Goal: Task Accomplishment & Management: Manage account settings

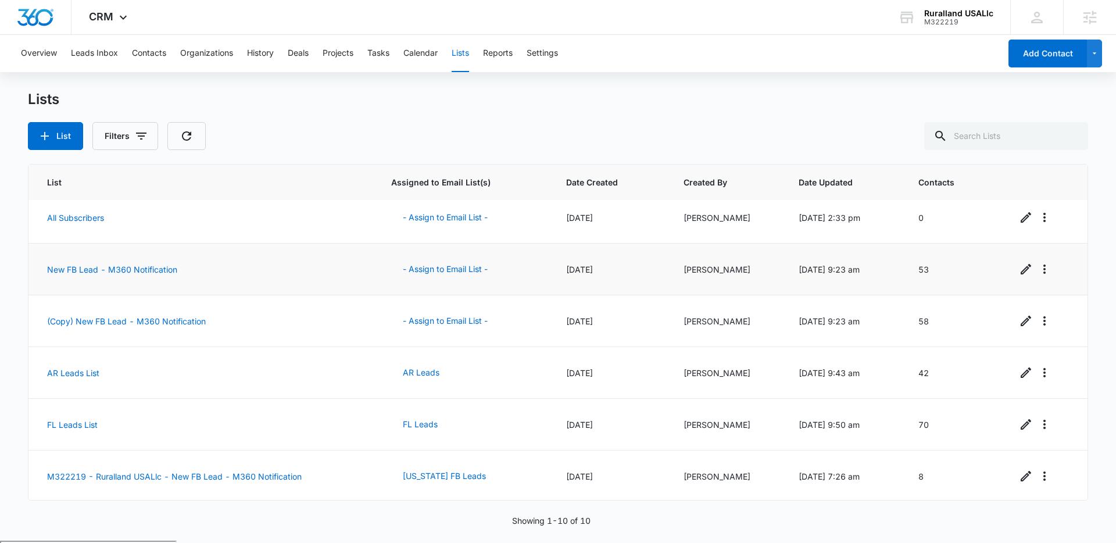
scroll to position [217, 0]
click at [102, 321] on link "(Copy) New FB Lead - M360 Notification" at bounding box center [126, 320] width 159 height 10
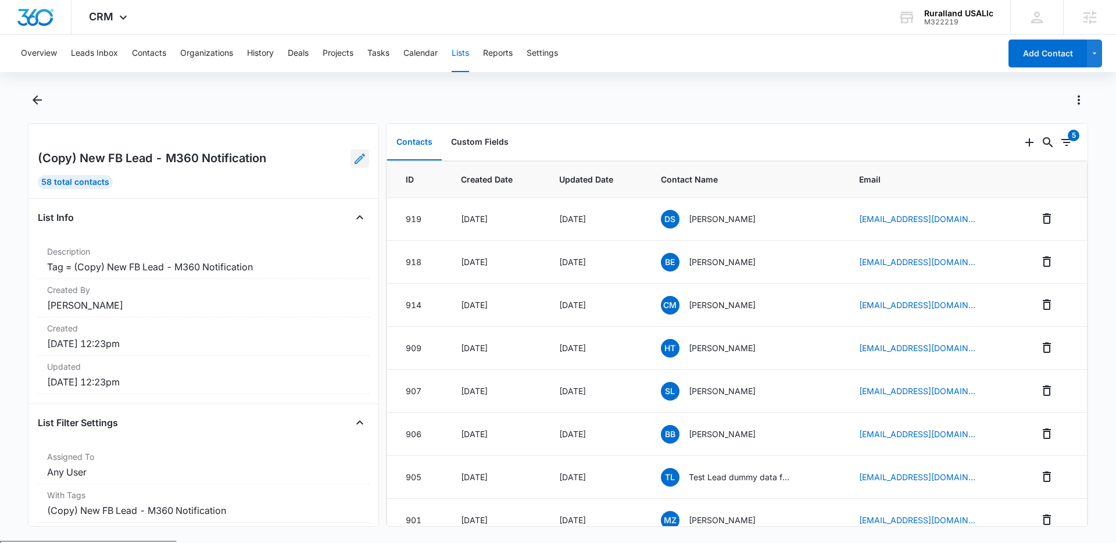
click at [362, 158] on icon at bounding box center [360, 158] width 10 height 10
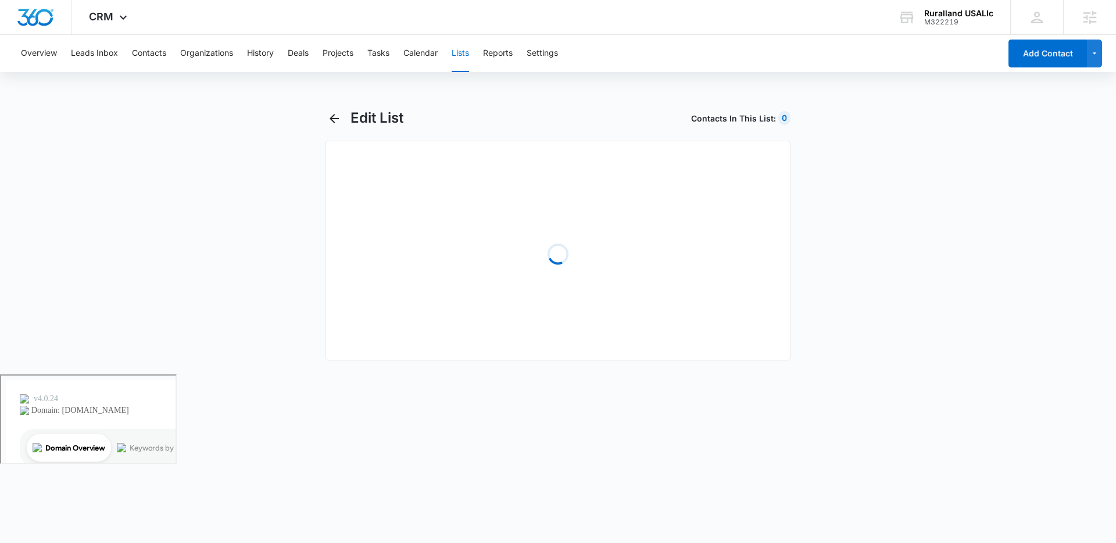
select select "31"
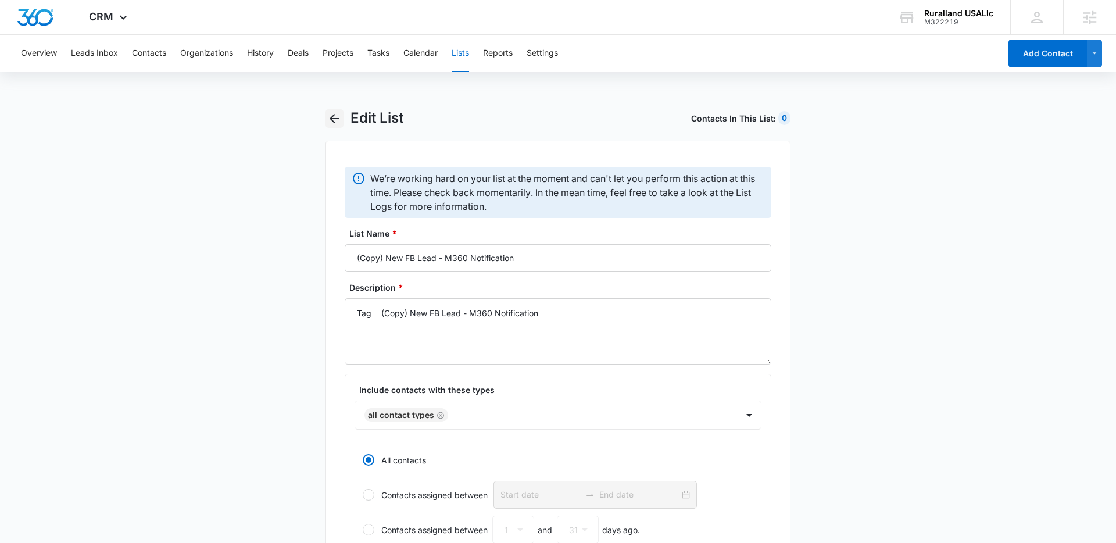
click at [333, 121] on icon "button" at bounding box center [334, 118] width 9 height 9
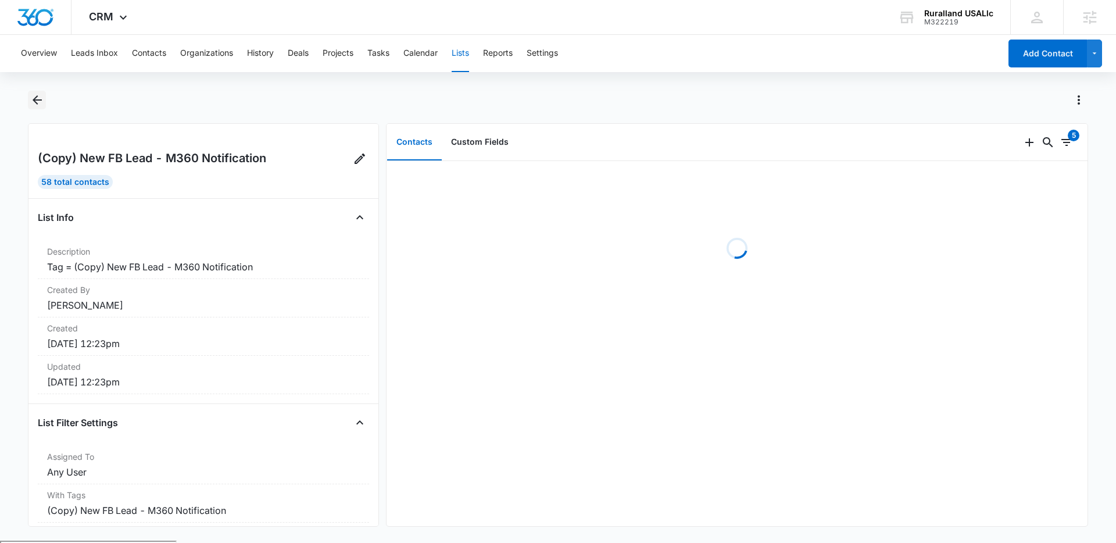
click at [41, 97] on icon "Back" at bounding box center [37, 100] width 14 height 14
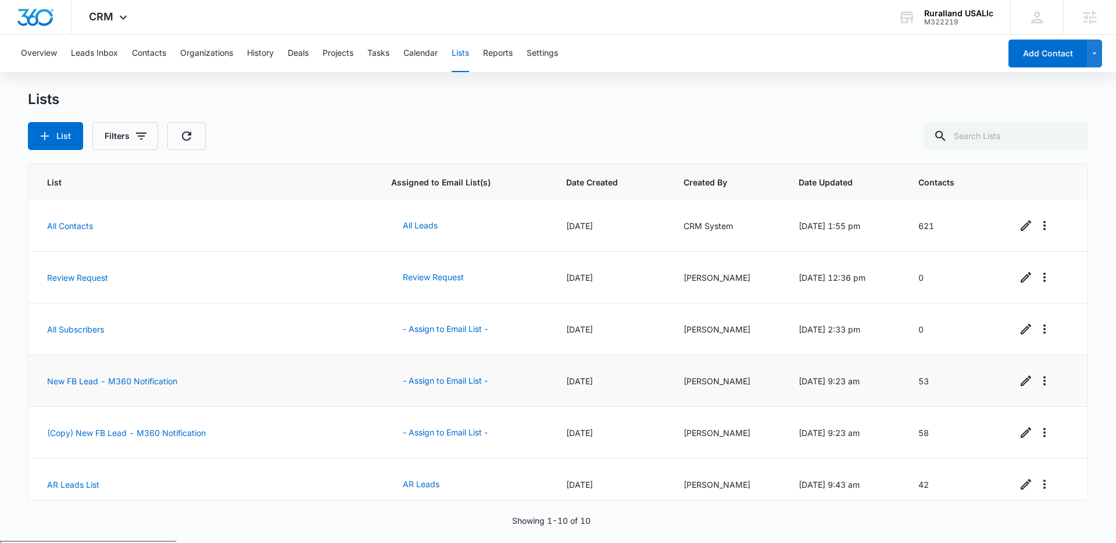
scroll to position [217, 0]
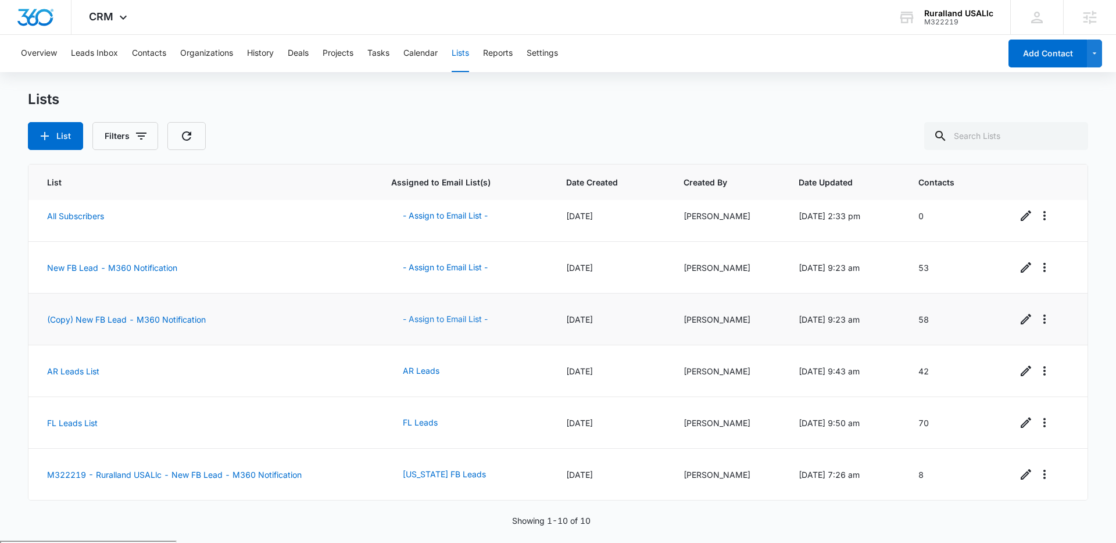
click at [428, 318] on button "- Assign to Email List -" at bounding box center [445, 319] width 108 height 28
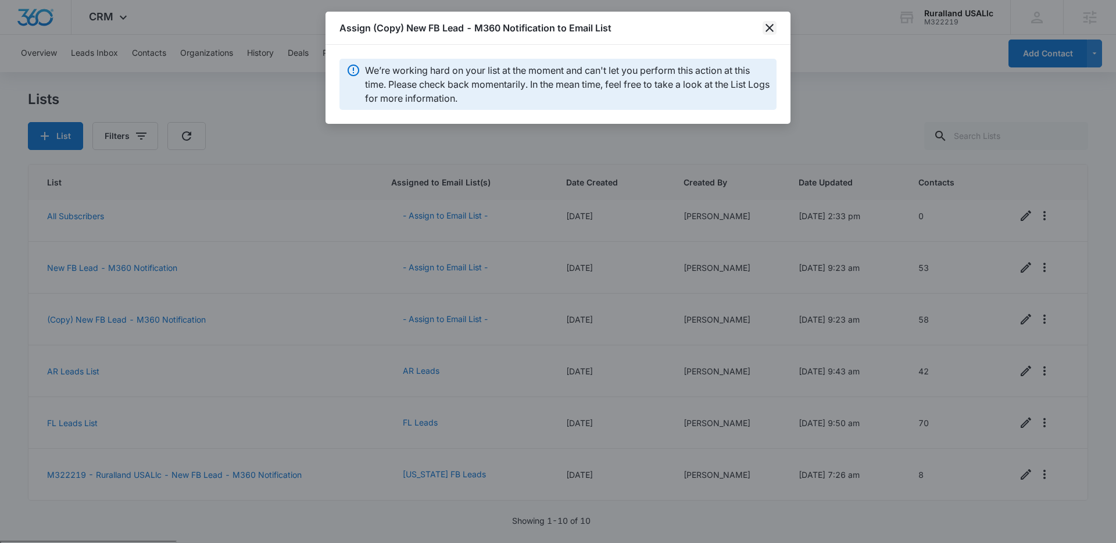
click at [770, 27] on icon "close" at bounding box center [770, 28] width 8 height 8
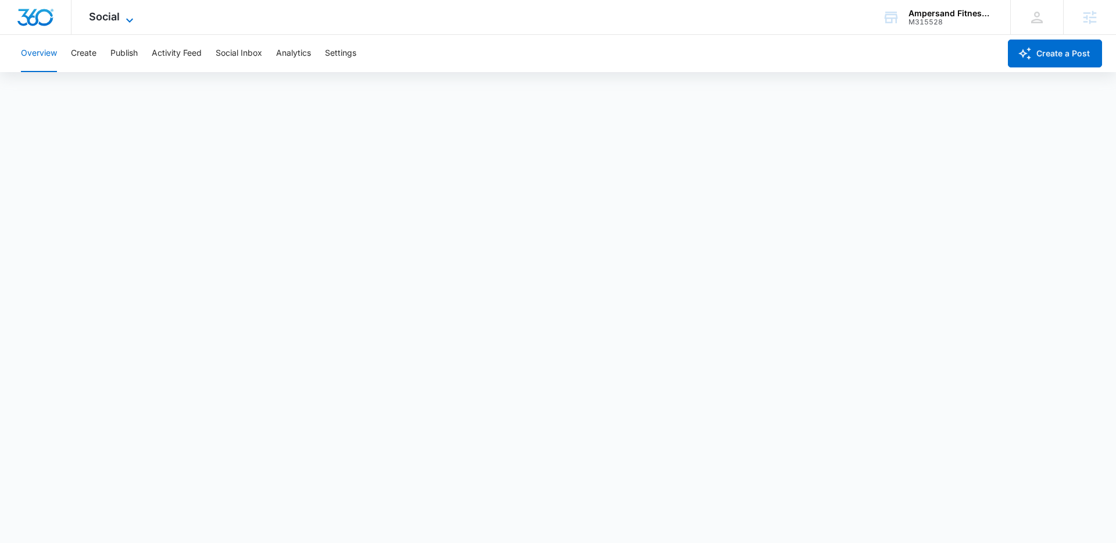
click at [133, 16] on icon at bounding box center [130, 20] width 14 height 14
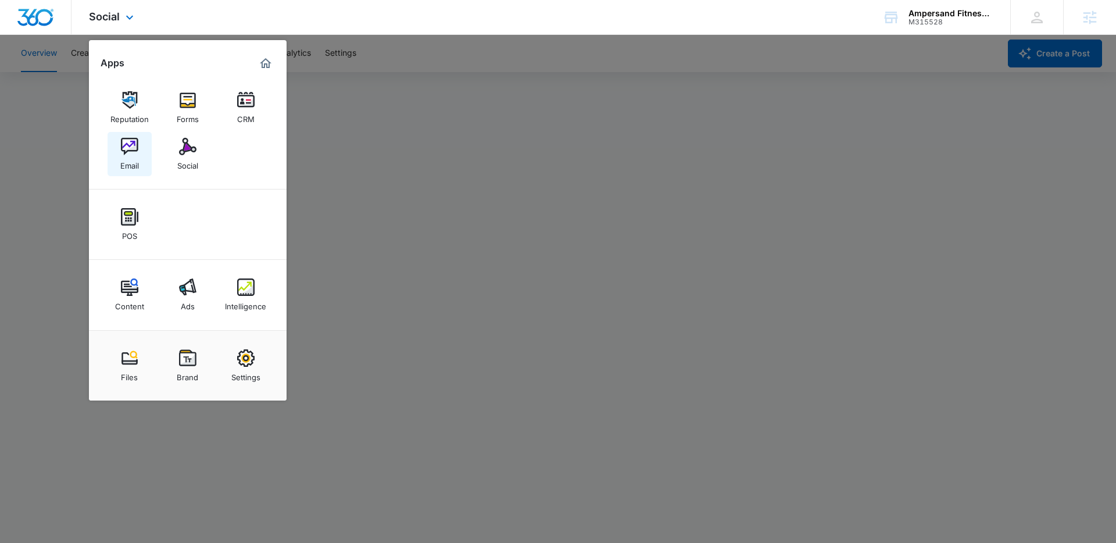
click at [130, 146] on img at bounding box center [129, 146] width 17 height 17
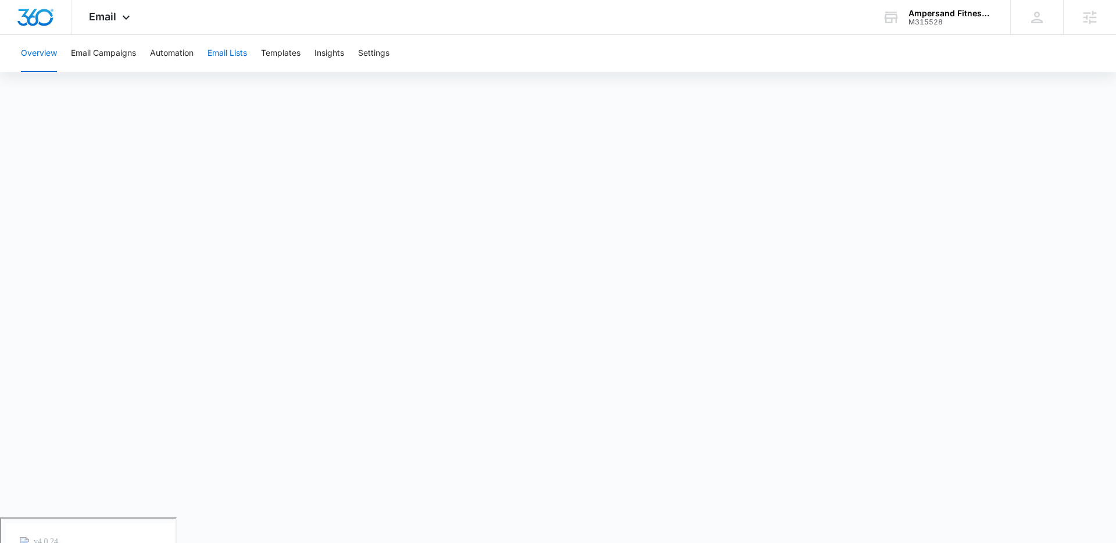
click at [230, 53] on button "Email Lists" at bounding box center [228, 53] width 40 height 37
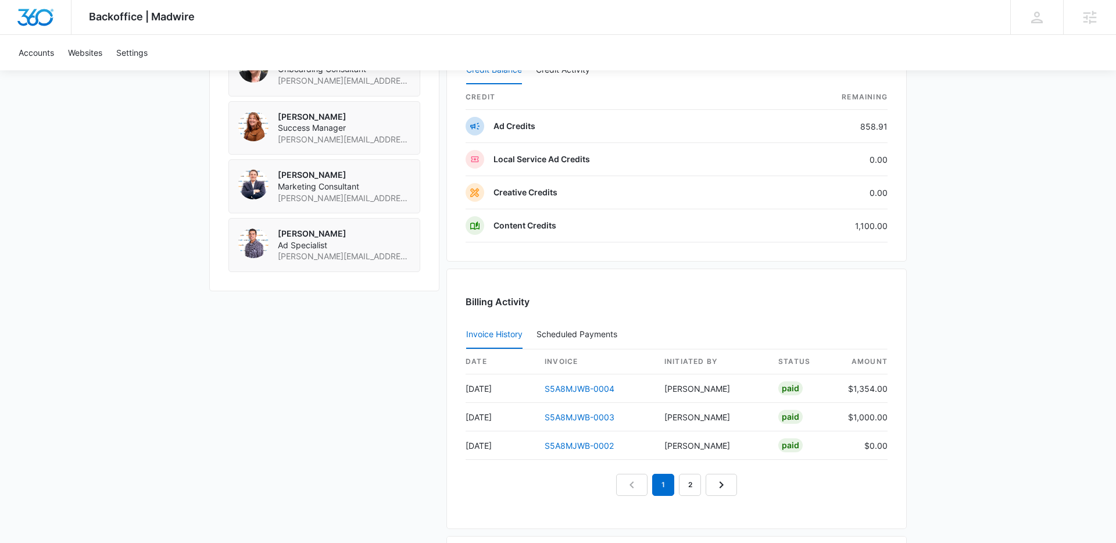
scroll to position [950, 0]
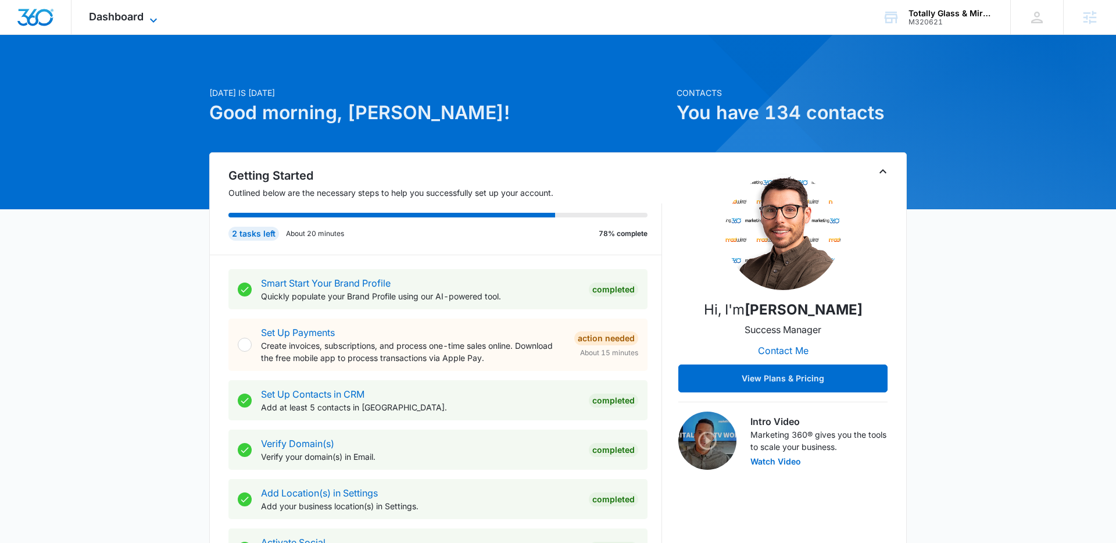
click at [140, 16] on span "Dashboard" at bounding box center [116, 16] width 55 height 12
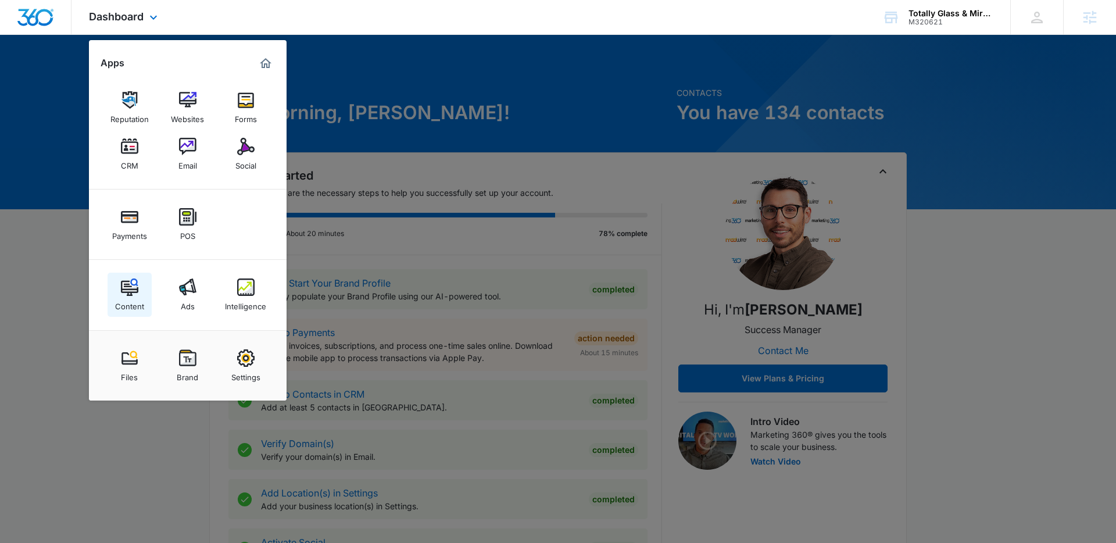
click at [127, 288] on img at bounding box center [129, 286] width 17 height 17
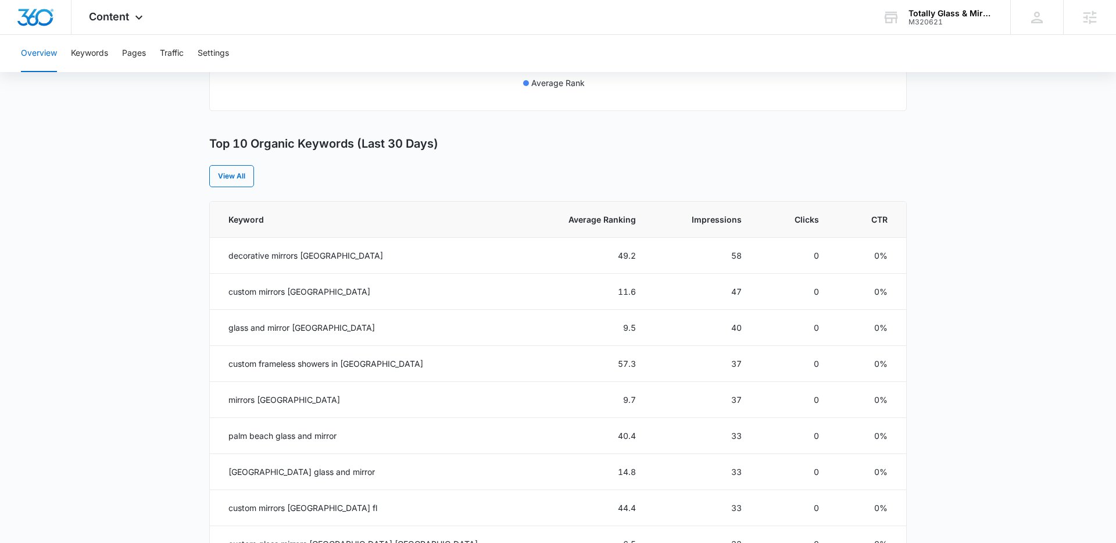
scroll to position [398, 0]
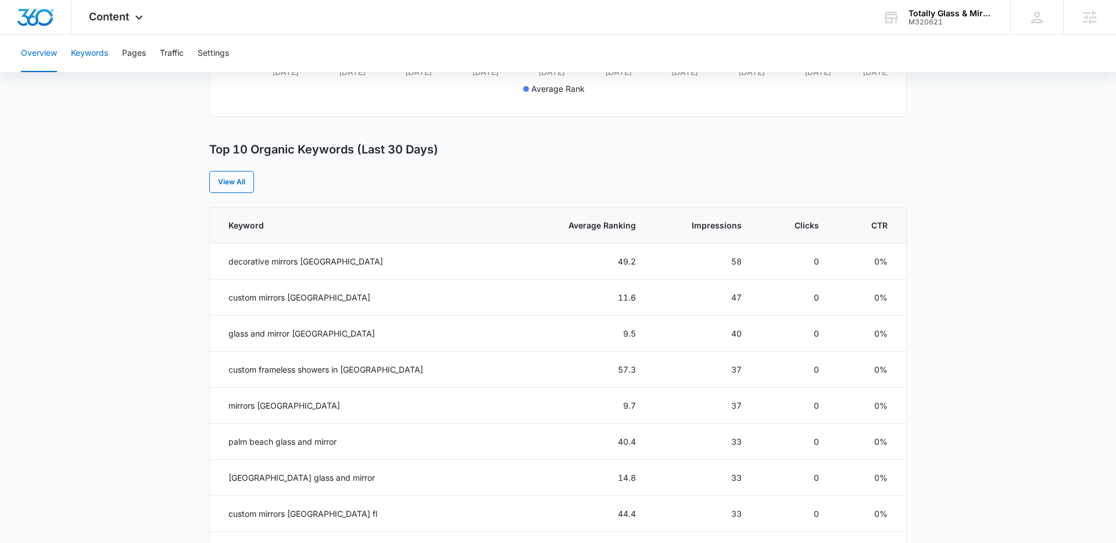
click at [99, 52] on button "Keywords" at bounding box center [89, 53] width 37 height 37
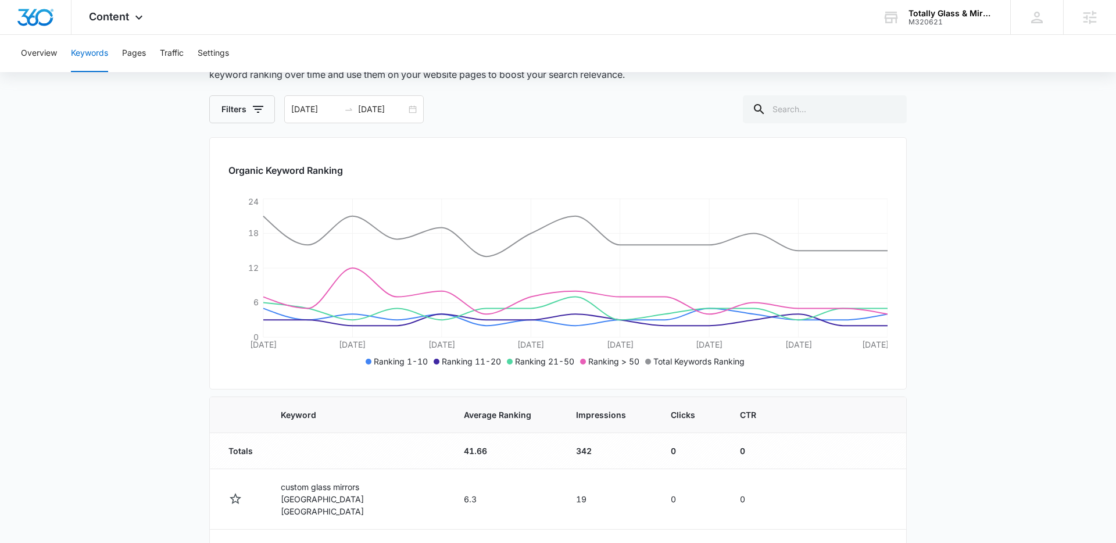
scroll to position [57, 0]
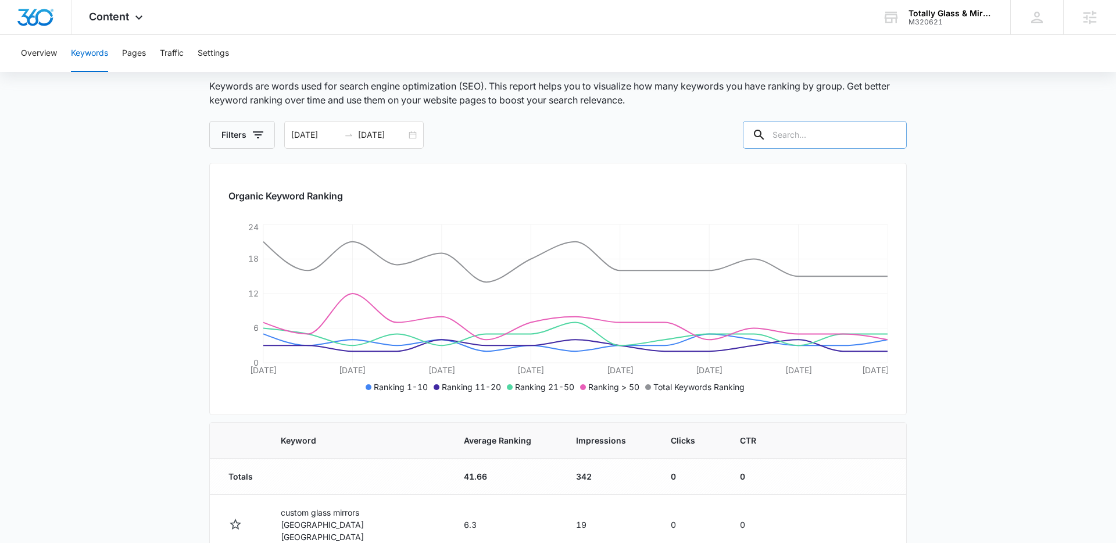
click at [828, 135] on input "text" at bounding box center [825, 135] width 164 height 28
type input "mirror"
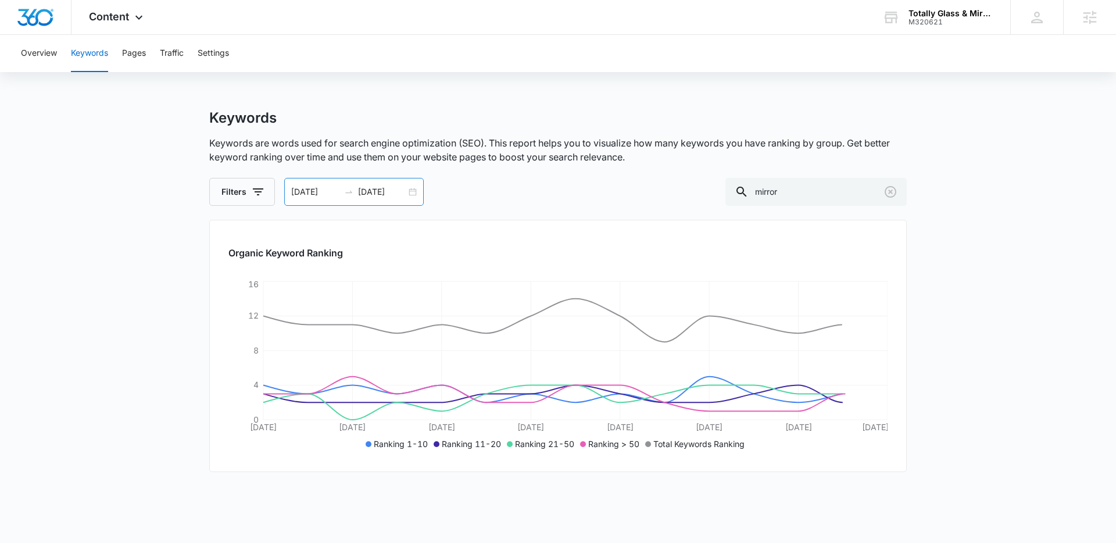
click at [412, 195] on div "07/13/2025 07/27/2025" at bounding box center [354, 192] width 140 height 28
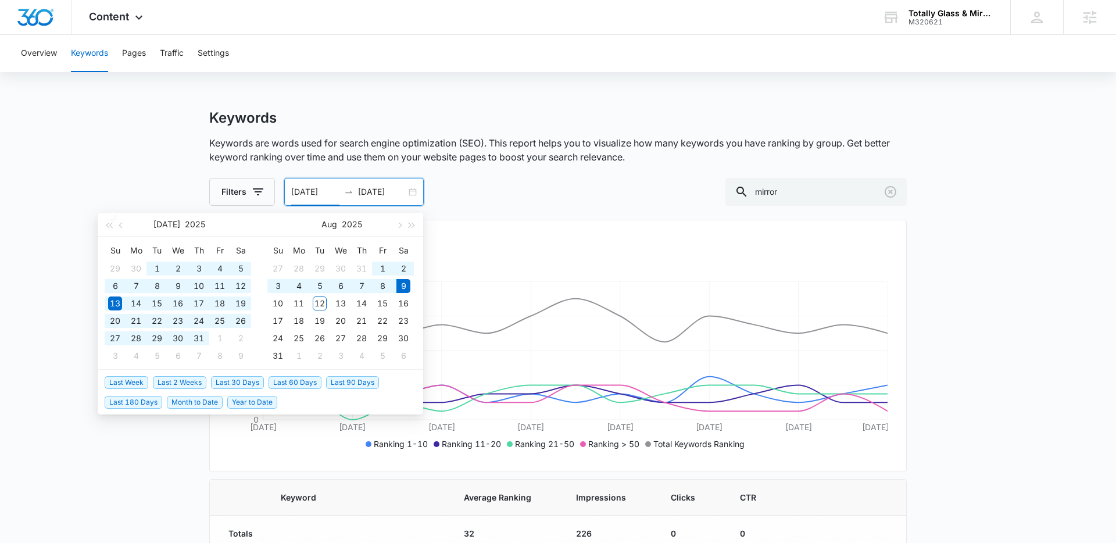
drag, startPoint x: 296, startPoint y: 385, endPoint x: 289, endPoint y: 385, distance: 7.6
click at [296, 385] on span "Last 60 Days" at bounding box center [295, 382] width 53 height 13
type input "06/10/2025"
type input "08/09/2025"
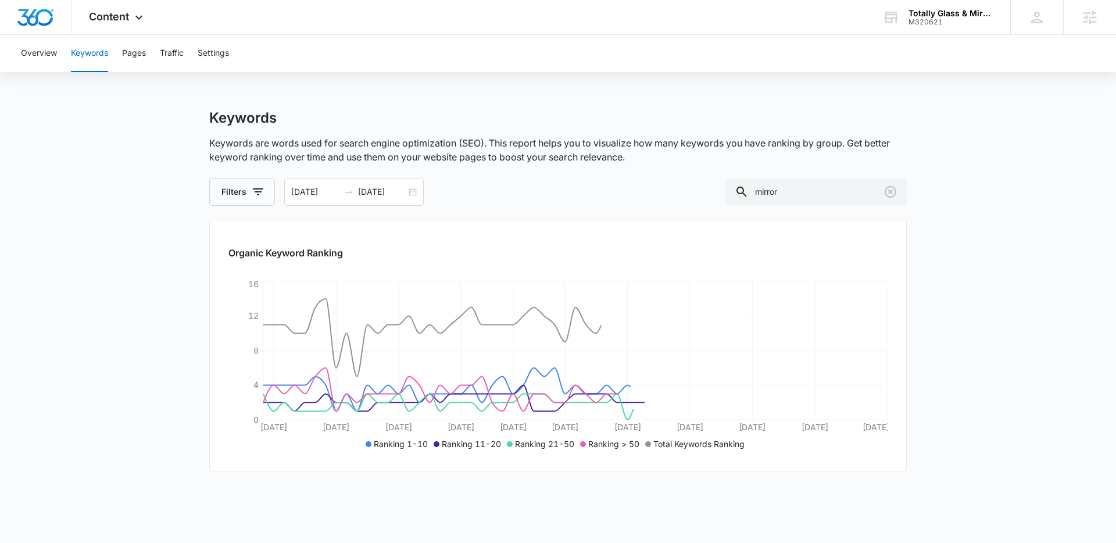
click at [140, 353] on main "Keywords Keywords are words used for search engine optimization (SEO). This rep…" at bounding box center [558, 388] width 1116 height 558
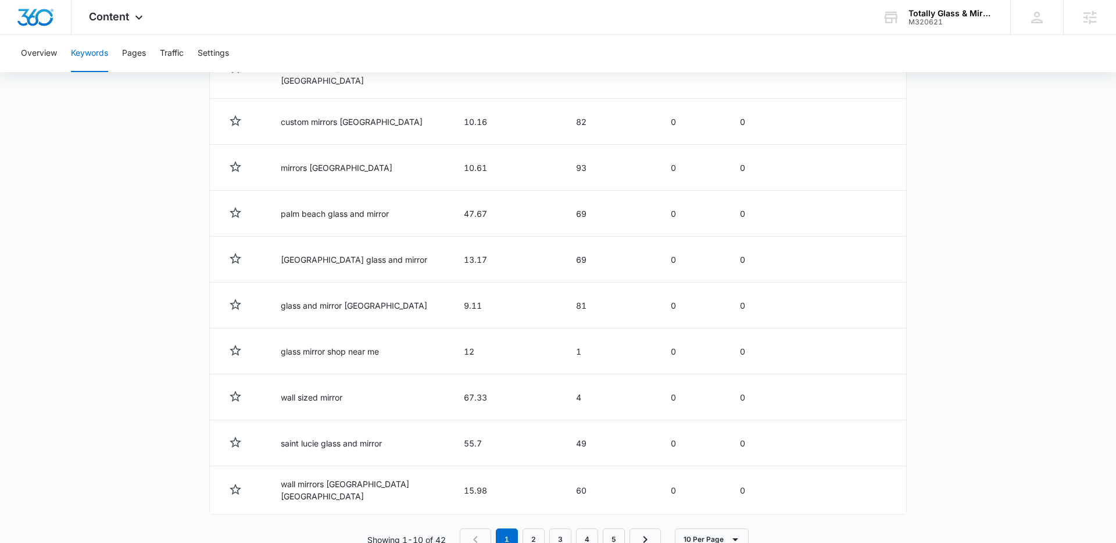
scroll to position [532, 0]
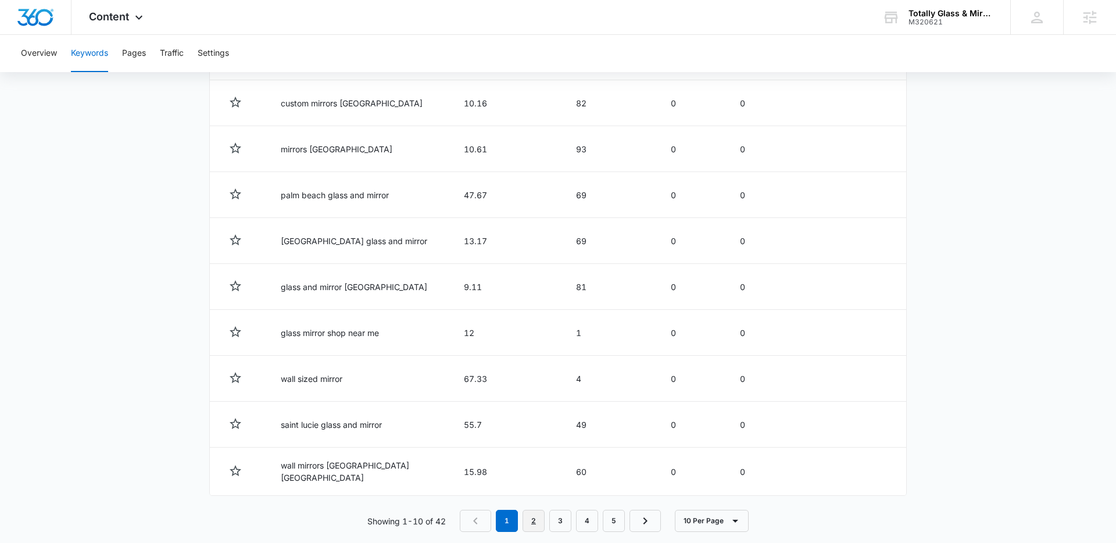
click at [539, 510] on link "2" at bounding box center [534, 521] width 22 height 22
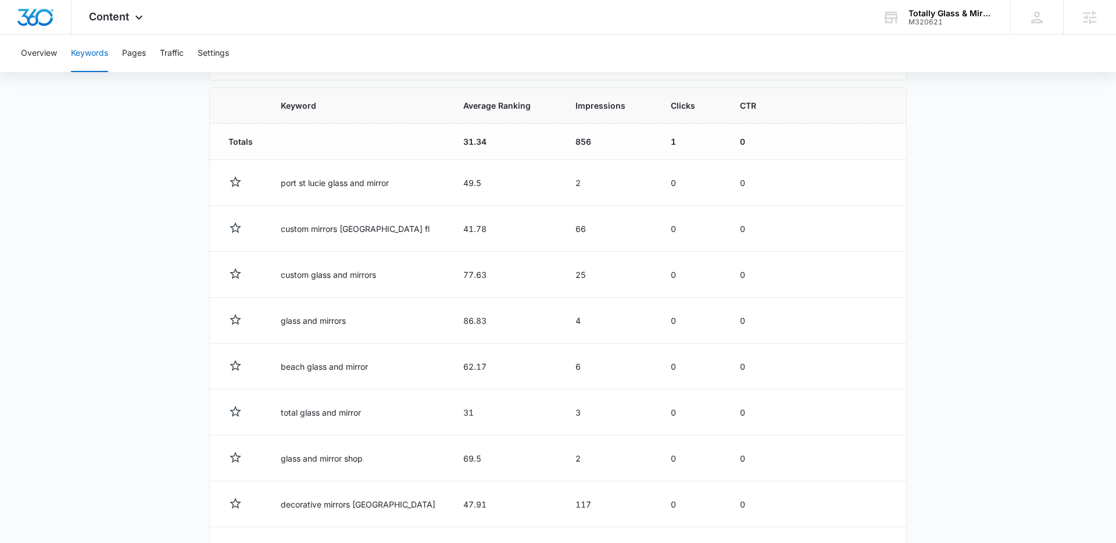
scroll to position [390, 0]
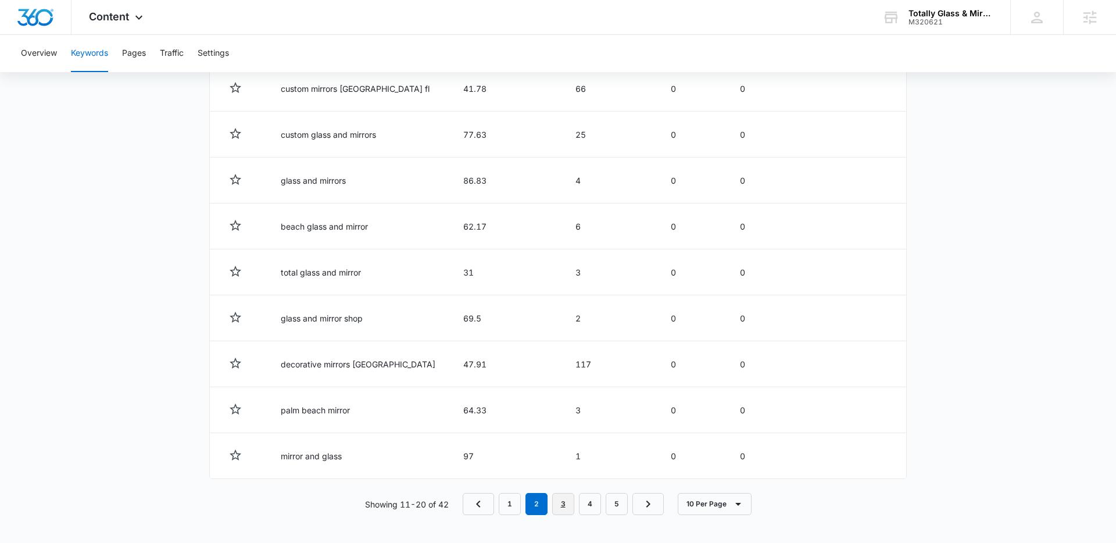
click at [560, 506] on link "3" at bounding box center [563, 504] width 22 height 22
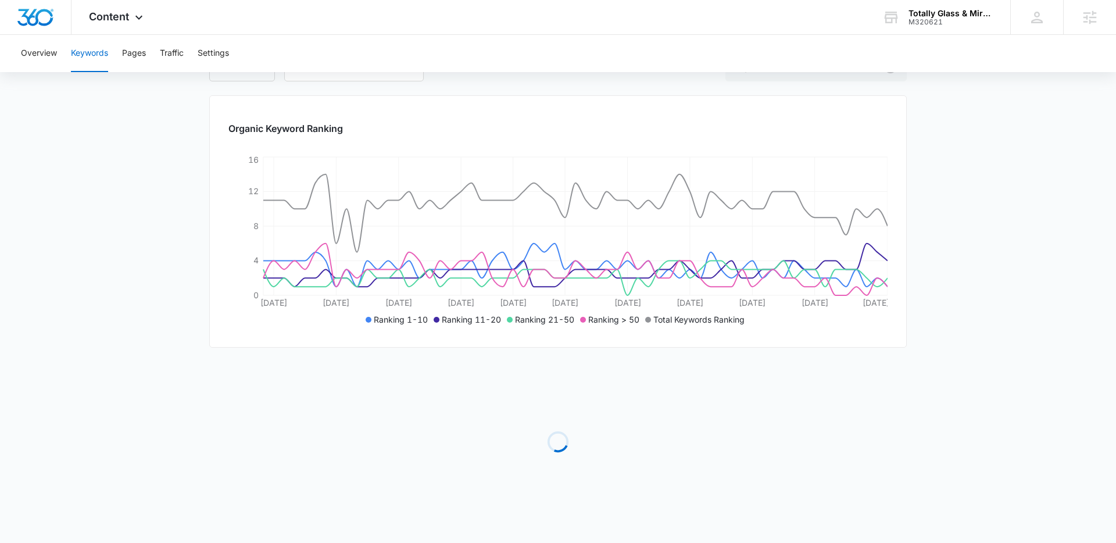
scroll to position [532, 0]
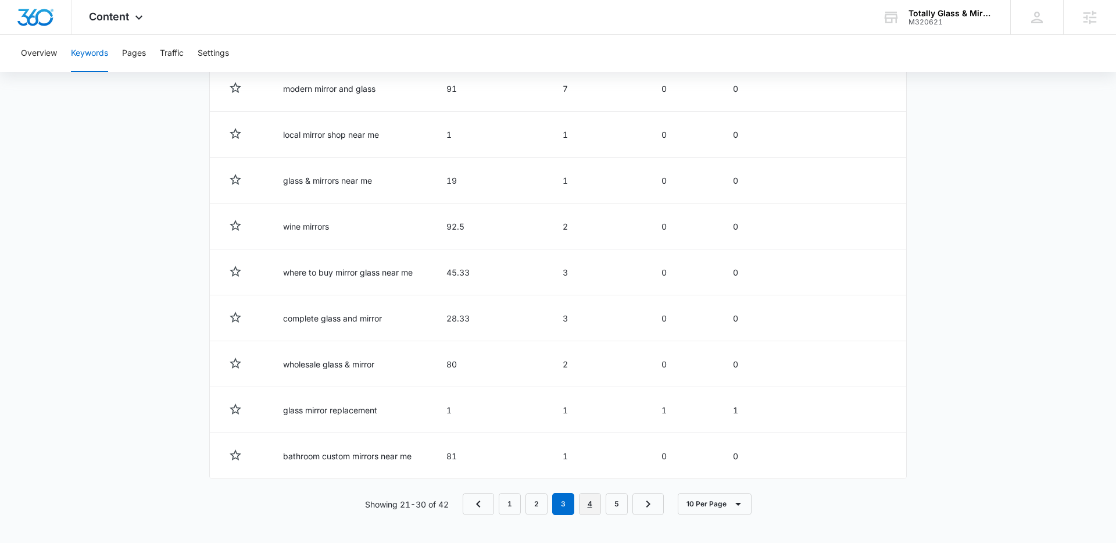
click at [588, 506] on link "4" at bounding box center [590, 504] width 22 height 22
click at [613, 499] on link "5" at bounding box center [617, 504] width 22 height 22
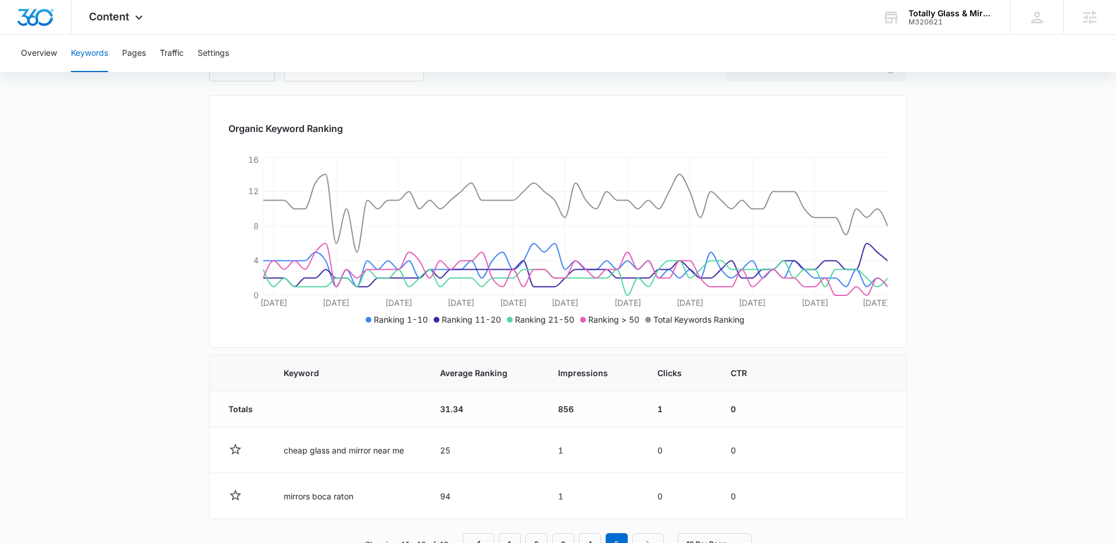
scroll to position [165, 0]
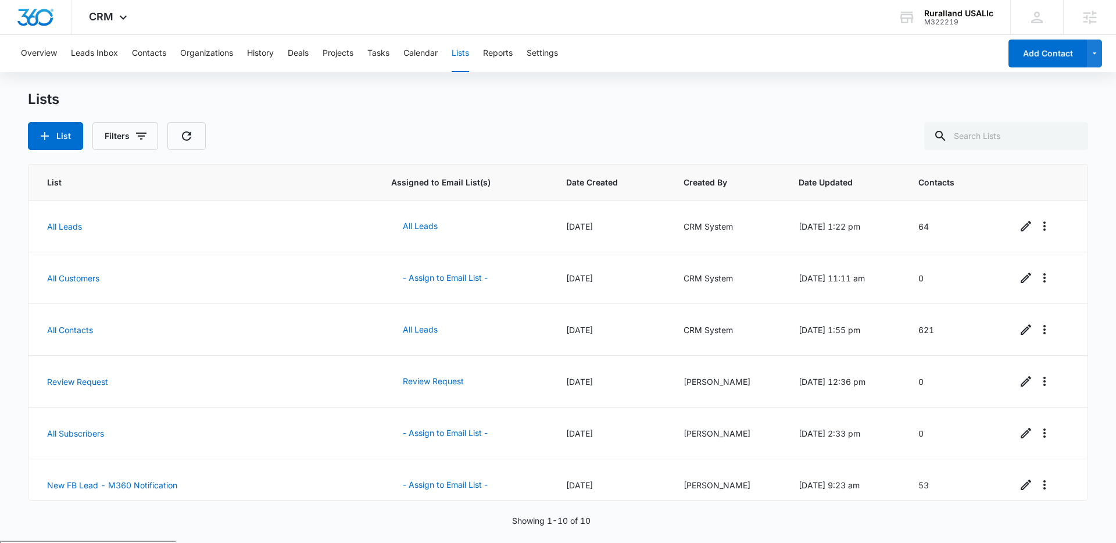
scroll to position [217, 0]
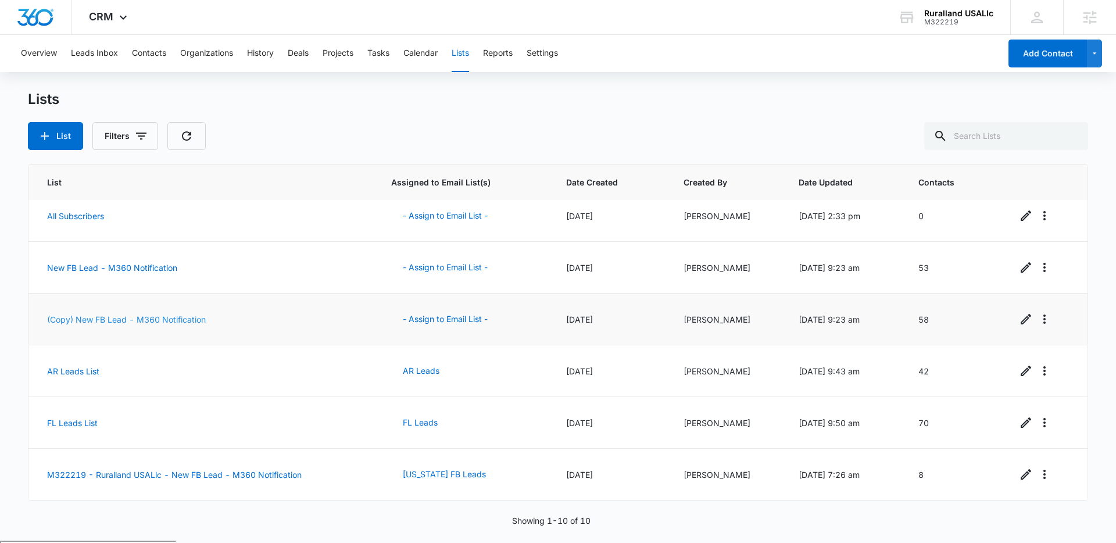
click at [188, 324] on td "(Copy) New FB Lead - M360 Notification" at bounding box center [202, 320] width 349 height 52
click at [158, 319] on link "(Copy) New FB Lead - M360 Notification" at bounding box center [126, 320] width 159 height 10
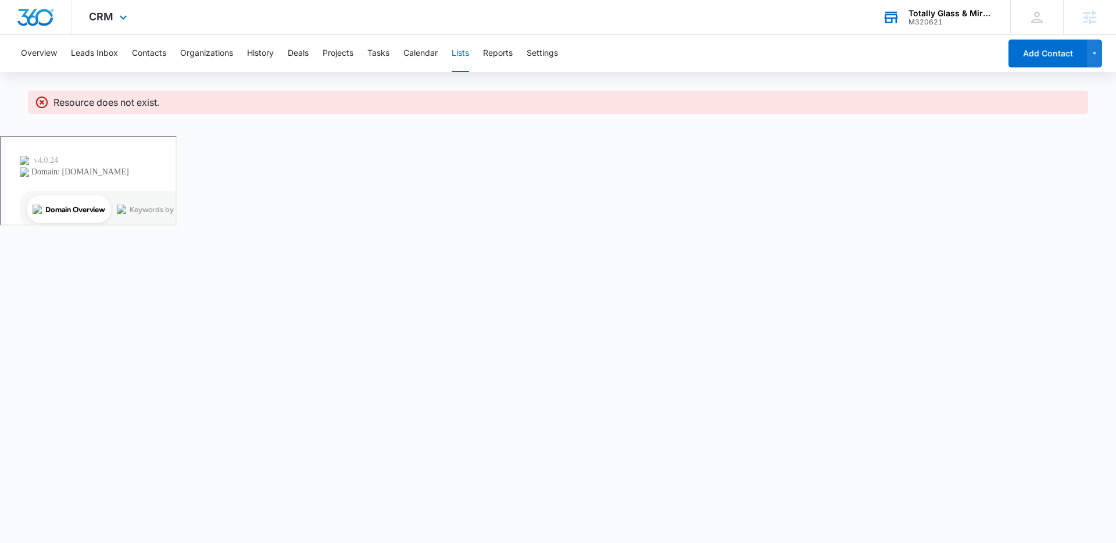
click at [932, 20] on div "M320621" at bounding box center [951, 22] width 85 height 8
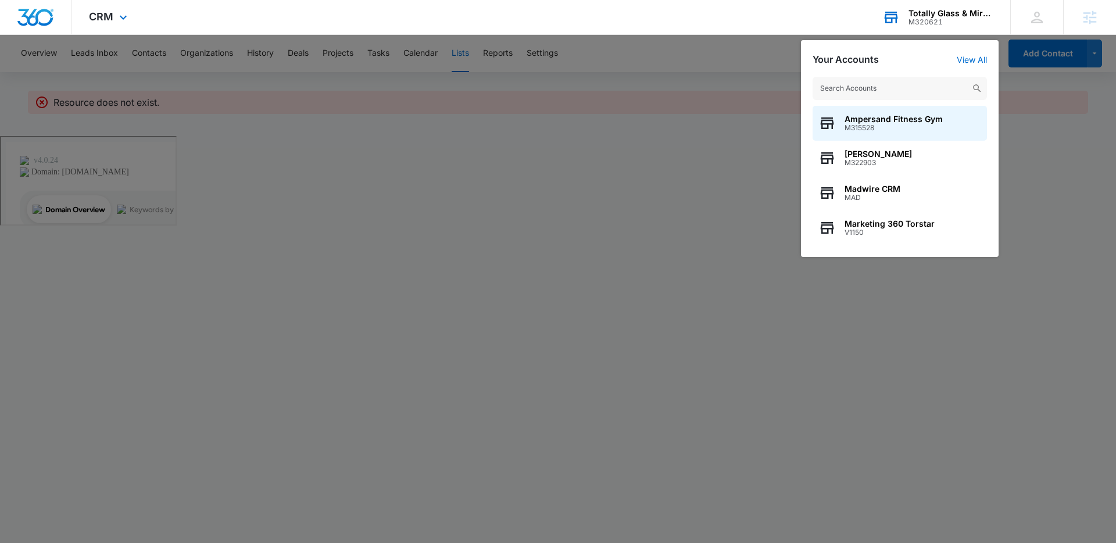
click at [894, 88] on input "text" at bounding box center [900, 88] width 174 height 23
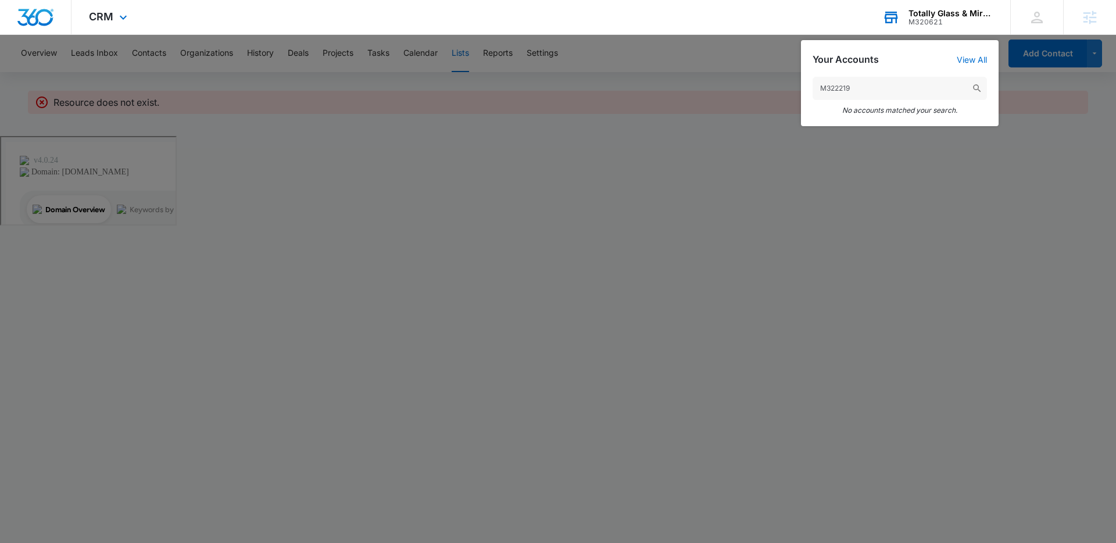
click at [822, 88] on input "M322219" at bounding box center [900, 88] width 174 height 23
click at [862, 91] on input "M322219" at bounding box center [900, 88] width 174 height 23
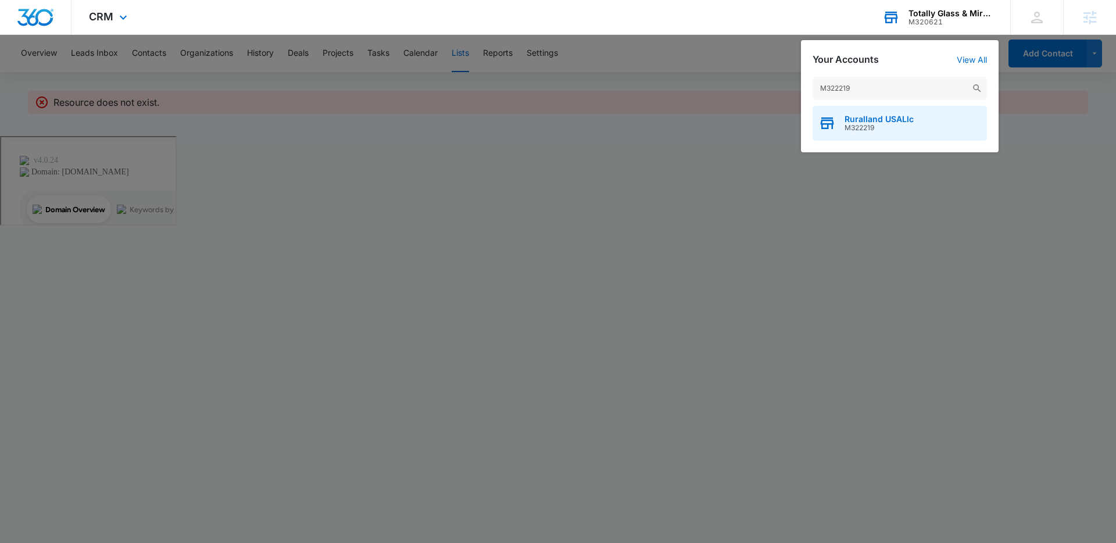
type input "M322219"
click at [854, 127] on span "M322219" at bounding box center [879, 128] width 69 height 8
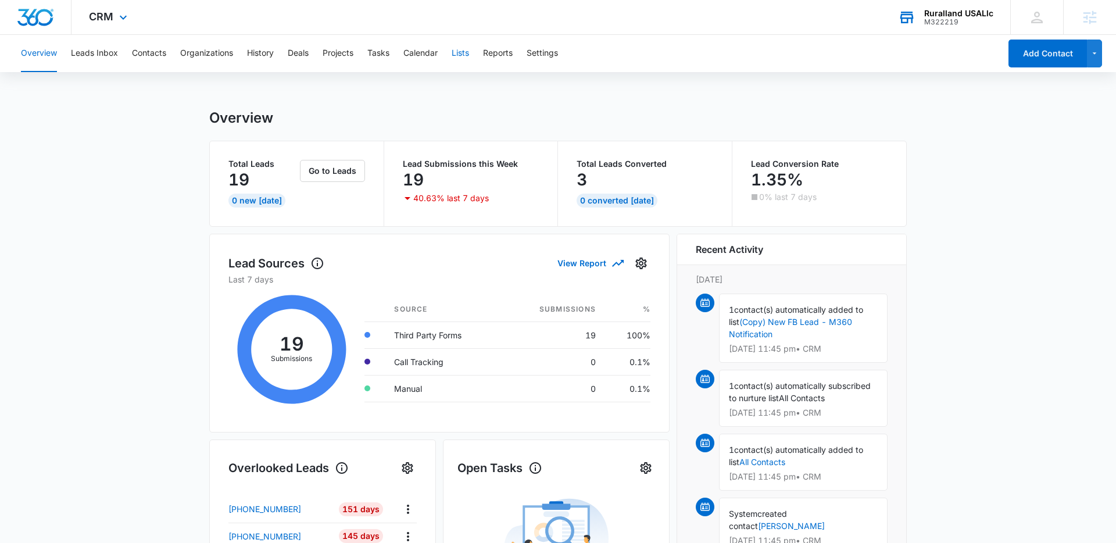
click at [459, 52] on button "Lists" at bounding box center [460, 53] width 17 height 37
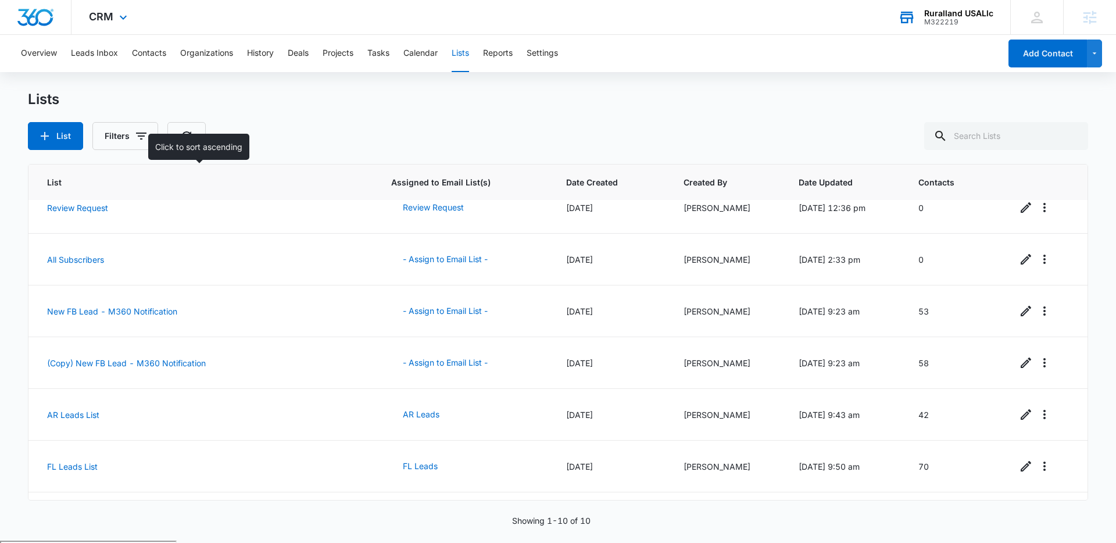
scroll to position [217, 0]
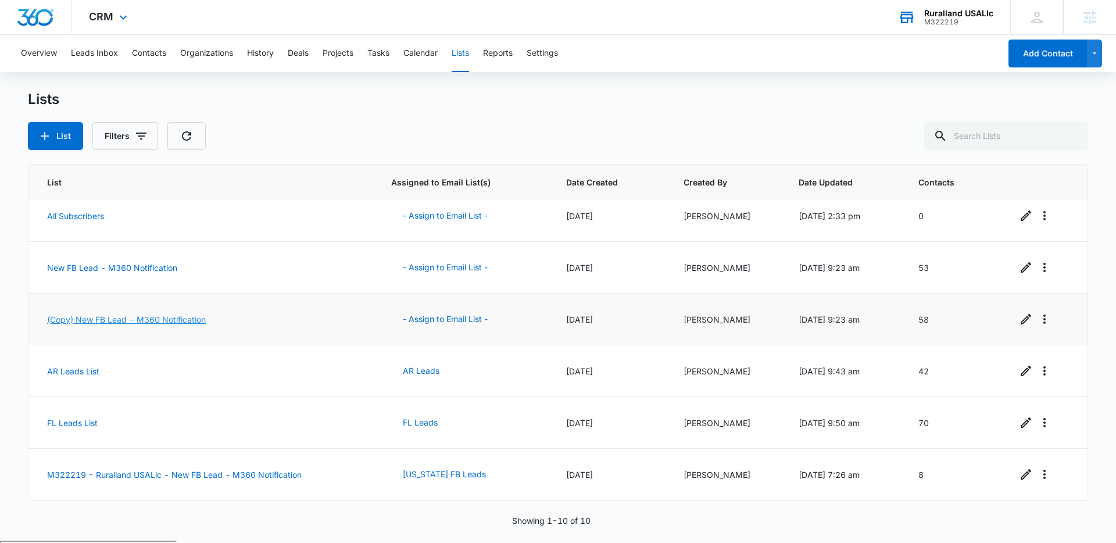
click at [153, 318] on link "(Copy) New FB Lead - M360 Notification" at bounding box center [126, 320] width 159 height 10
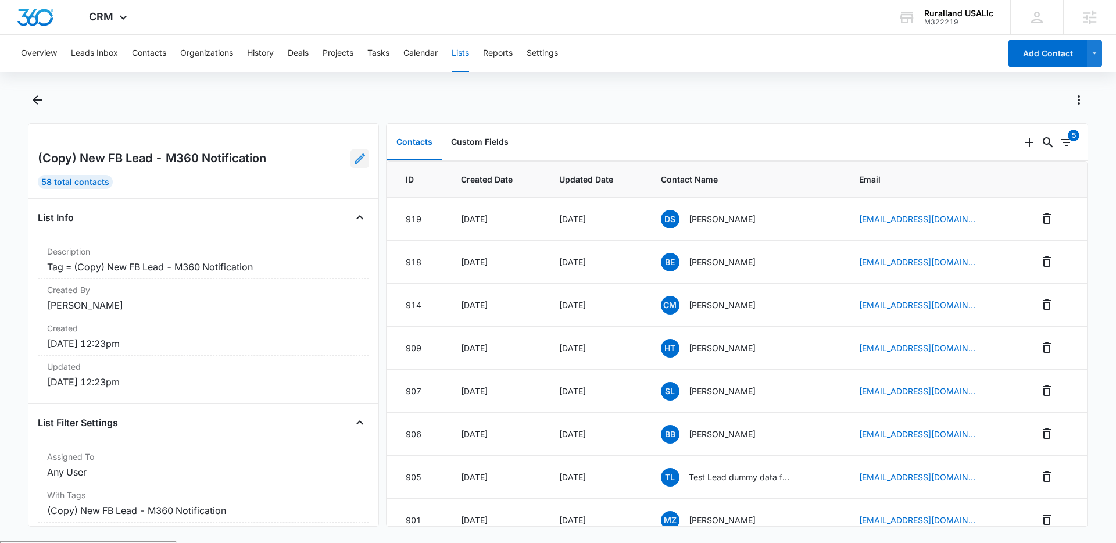
click at [362, 154] on icon at bounding box center [360, 158] width 10 height 10
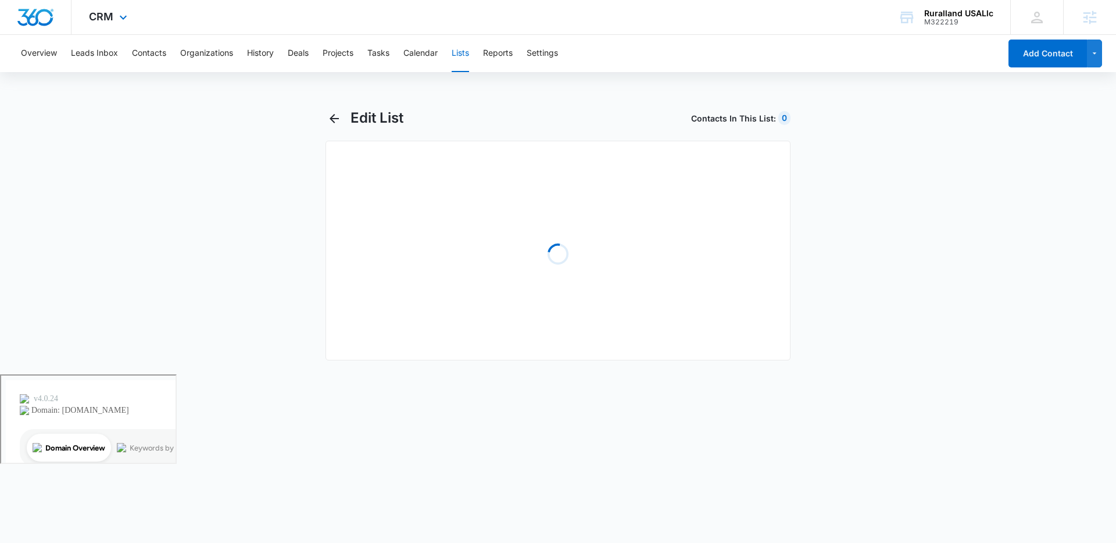
select select "31"
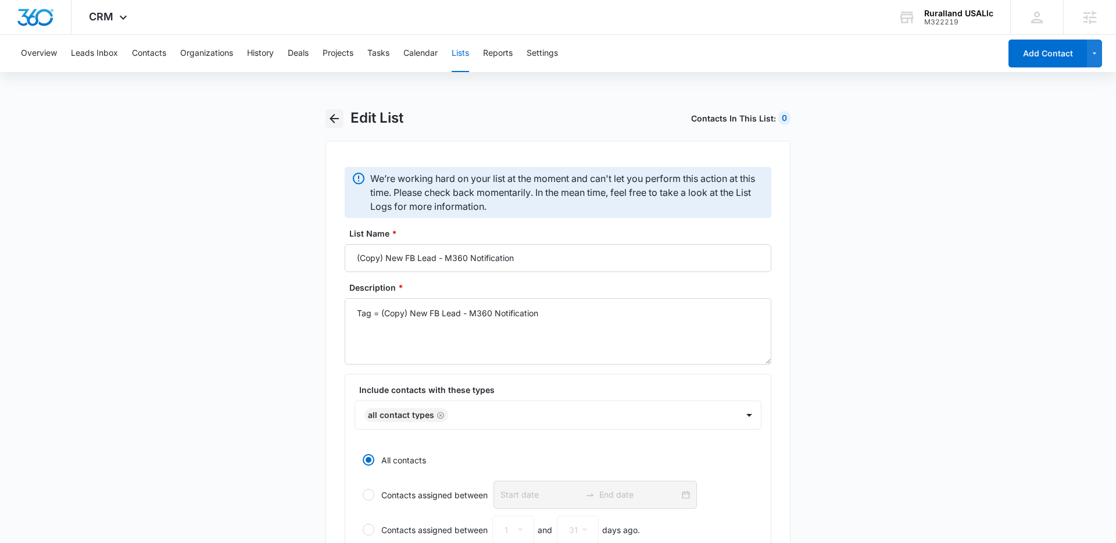
click at [334, 116] on icon "button" at bounding box center [334, 118] width 9 height 9
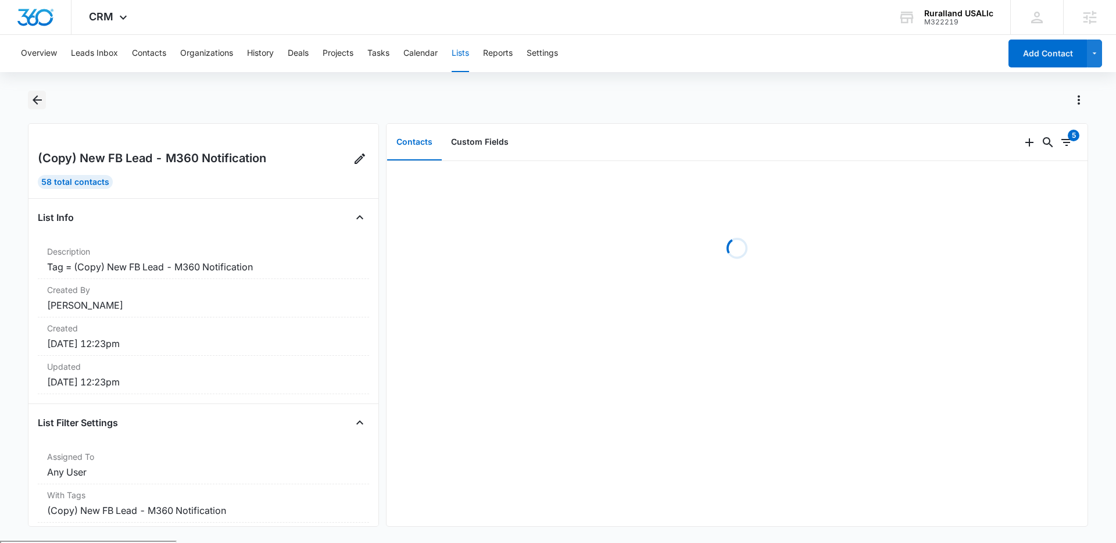
click at [33, 103] on icon "Back" at bounding box center [37, 100] width 14 height 14
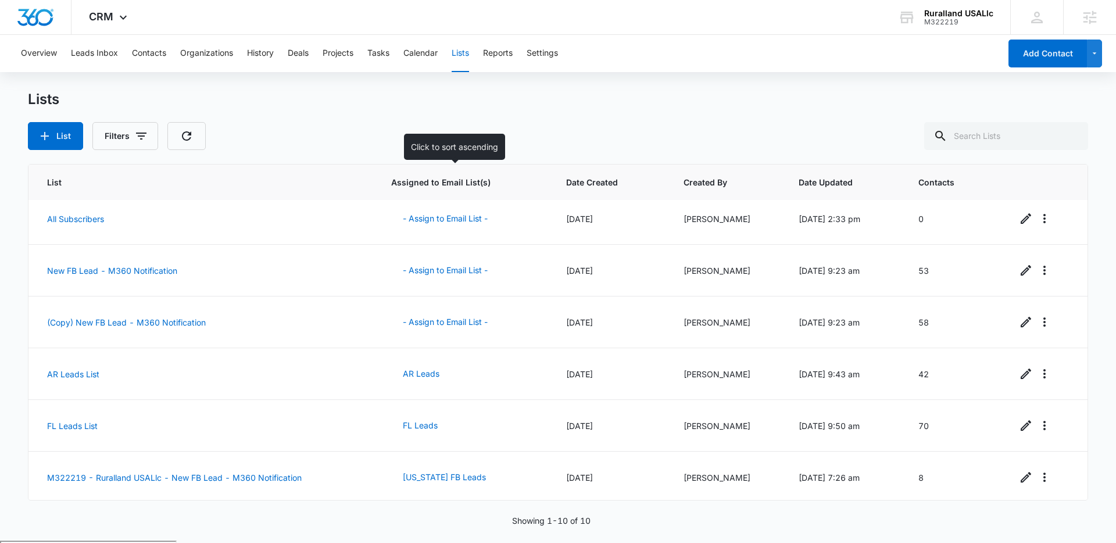
scroll to position [217, 0]
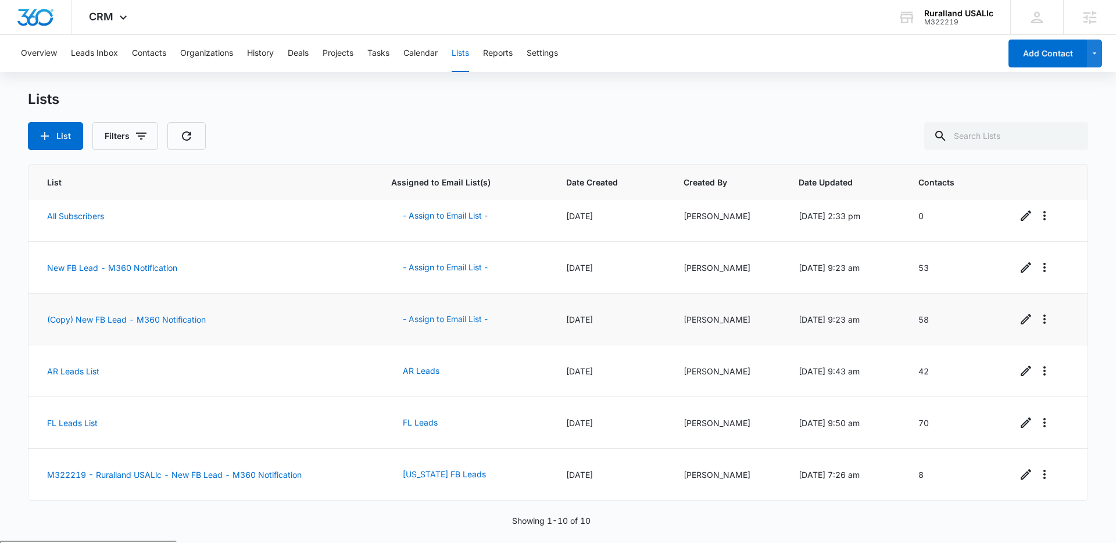
click at [435, 318] on button "- Assign to Email List -" at bounding box center [445, 319] width 108 height 28
